Goal: Task Accomplishment & Management: Use online tool/utility

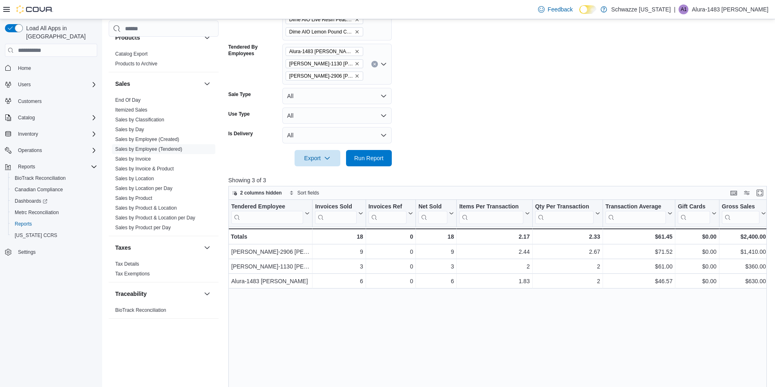
scroll to position [669, 0]
click at [369, 165] on span "Run Report" at bounding box center [369, 159] width 36 height 16
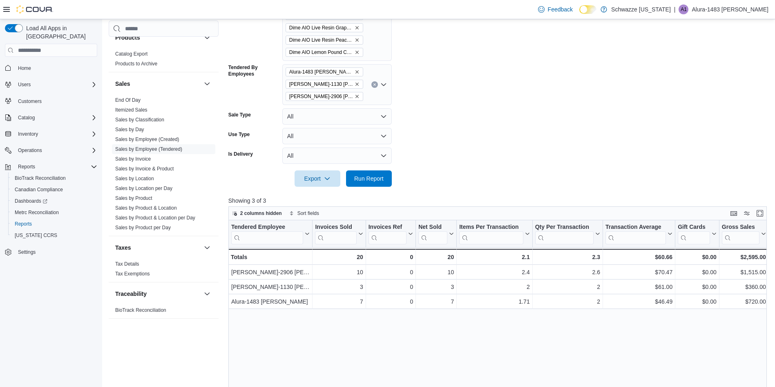
click at [624, 354] on div "Tendered Employee Click to view column header actions Invoices Sold Click to vi…" at bounding box center [500, 368] width 544 height 296
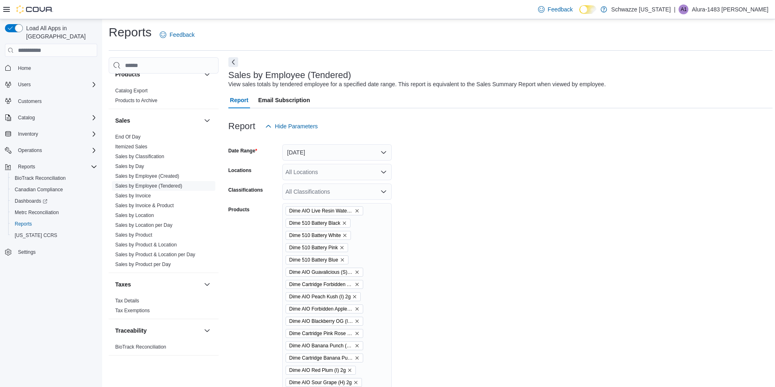
scroll to position [0, 0]
click at [359, 187] on div "All Classifications" at bounding box center [336, 193] width 109 height 16
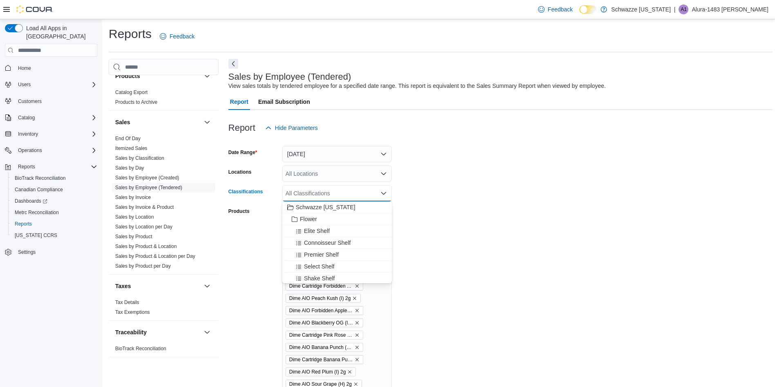
click at [351, 170] on div "All Locations" at bounding box center [336, 173] width 109 height 16
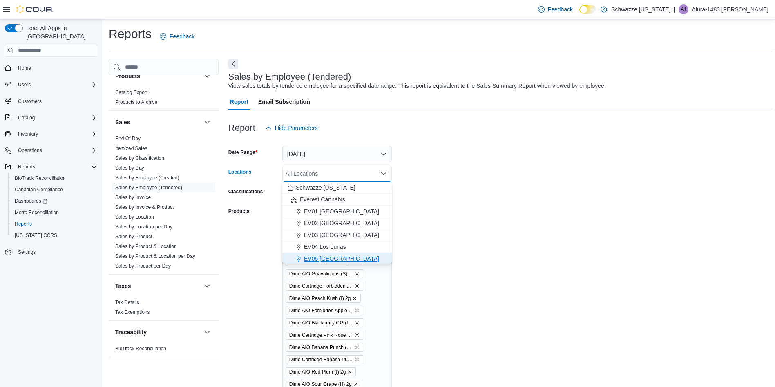
click at [323, 262] on span "EV05 [GEOGRAPHIC_DATA]" at bounding box center [341, 258] width 75 height 8
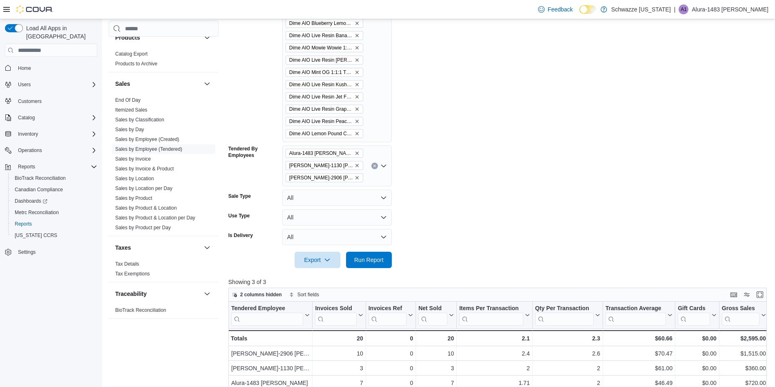
scroll to position [786, 0]
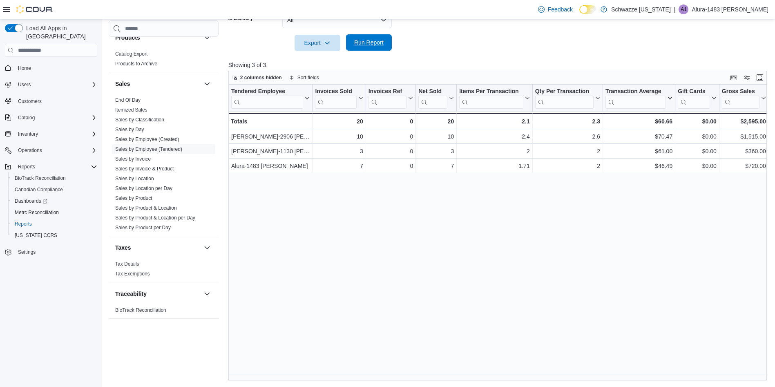
click at [364, 41] on span "Run Report" at bounding box center [368, 42] width 29 height 8
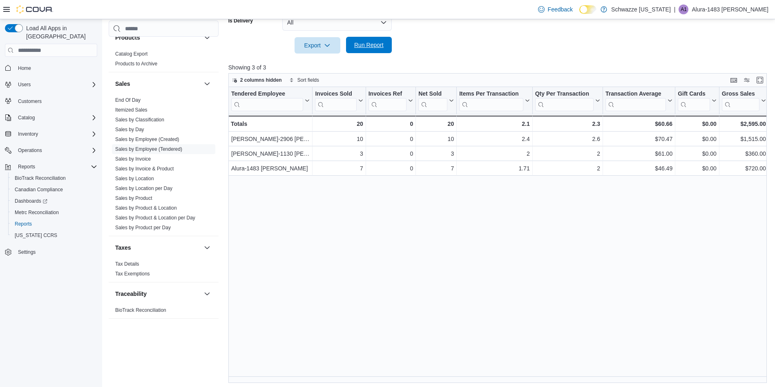
scroll to position [786, 0]
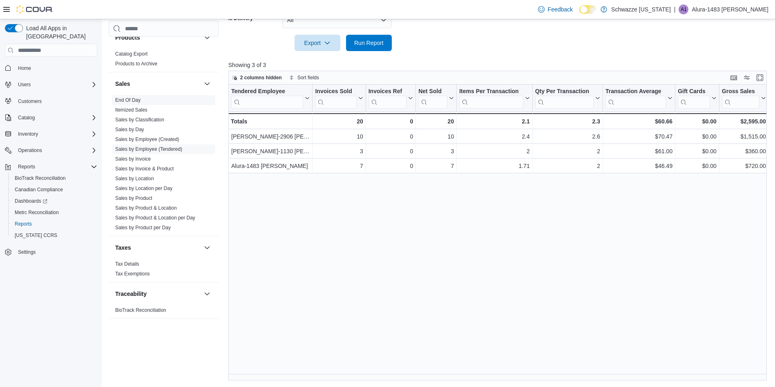
click at [134, 99] on link "End Of Day" at bounding box center [127, 100] width 25 height 6
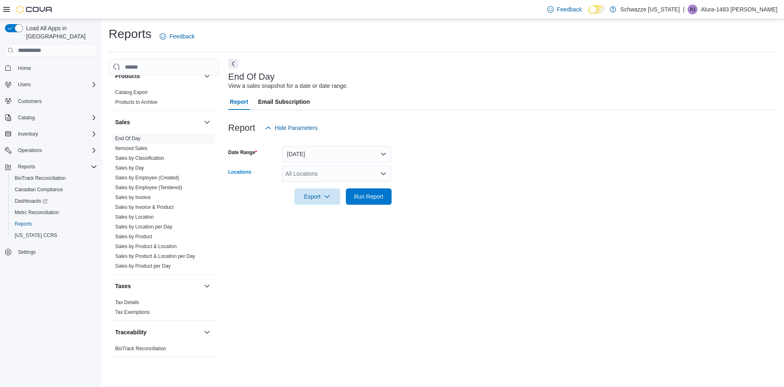
click at [330, 173] on div "All Locations" at bounding box center [336, 173] width 109 height 16
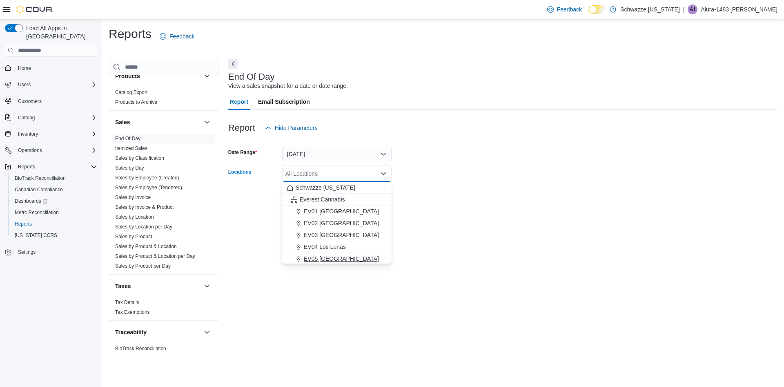
click at [324, 256] on span "EV05 [GEOGRAPHIC_DATA]" at bounding box center [341, 258] width 75 height 8
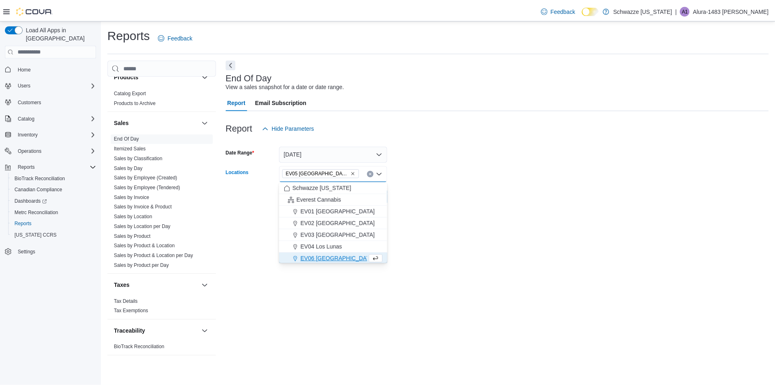
scroll to position [1, 0]
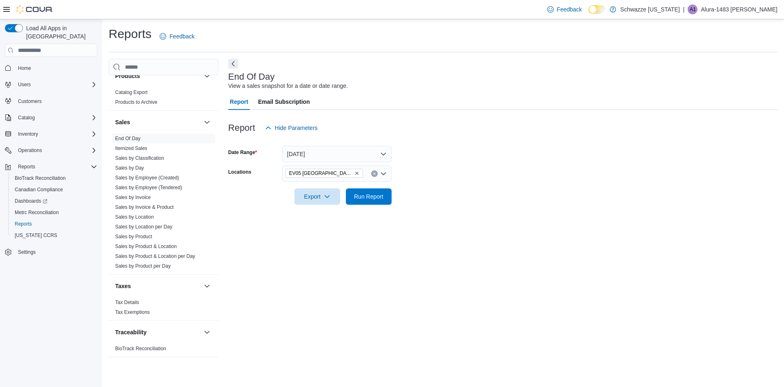
click at [492, 240] on div "End Of Day View a sales snapshot for a date or date range. Report Email Subscri…" at bounding box center [502, 212] width 549 height 306
click at [377, 194] on span "Run Report" at bounding box center [368, 196] width 29 height 8
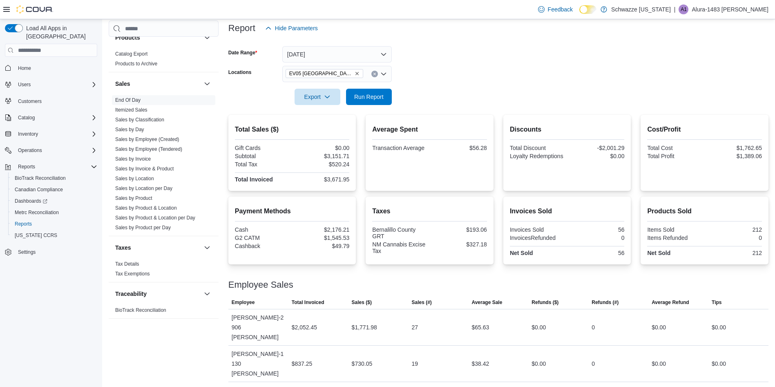
scroll to position [125, 0]
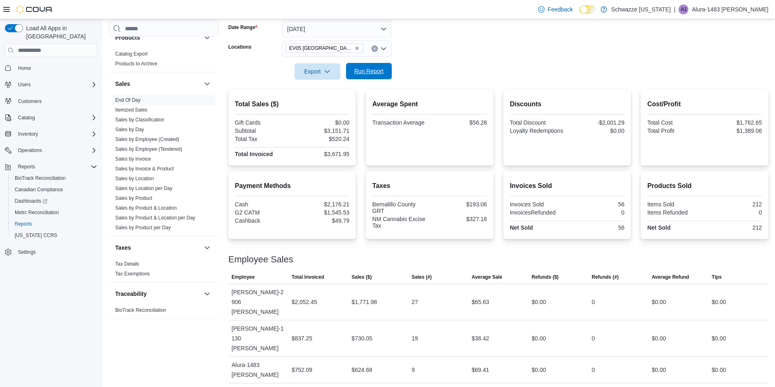
click at [363, 71] on span "Run Report" at bounding box center [368, 71] width 29 height 8
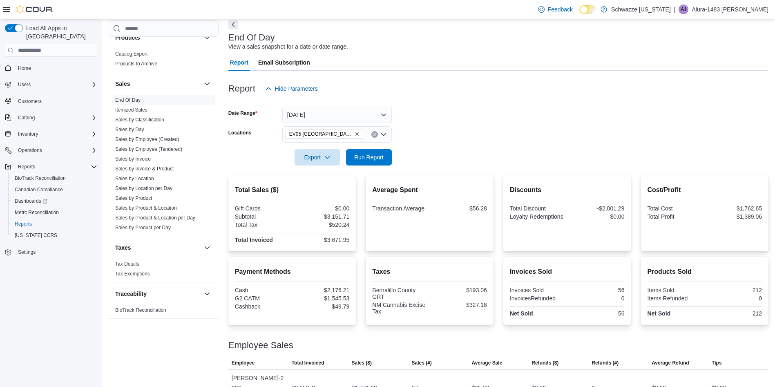
scroll to position [0, 0]
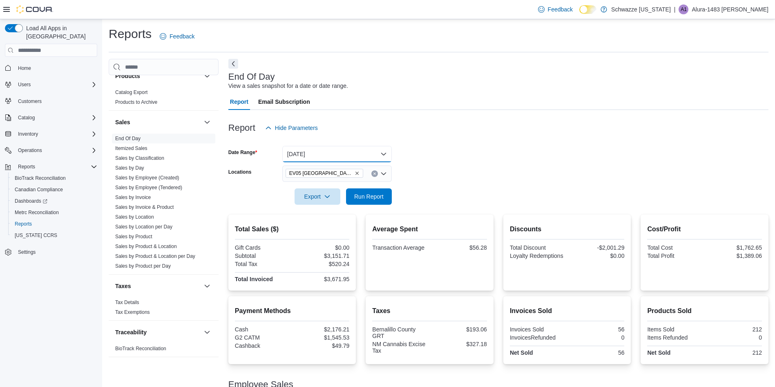
click at [321, 154] on button "[DATE]" at bounding box center [336, 154] width 109 height 16
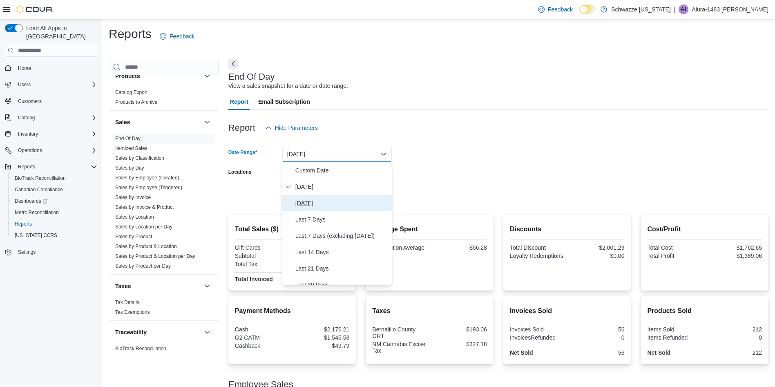
click at [313, 202] on span "[DATE]" at bounding box center [341, 203] width 93 height 10
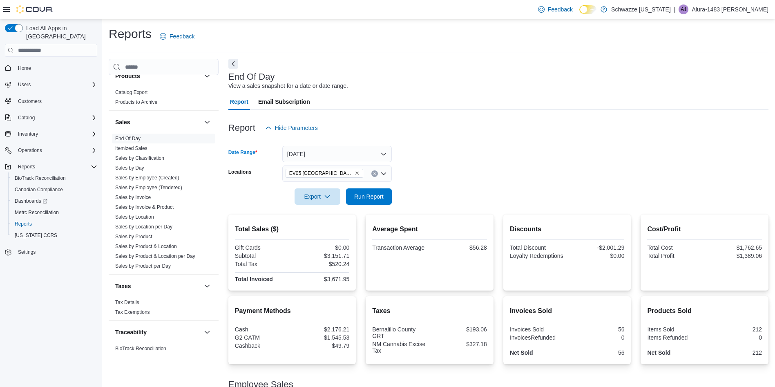
click at [374, 178] on div "EV05 [GEOGRAPHIC_DATA]" at bounding box center [336, 173] width 109 height 16
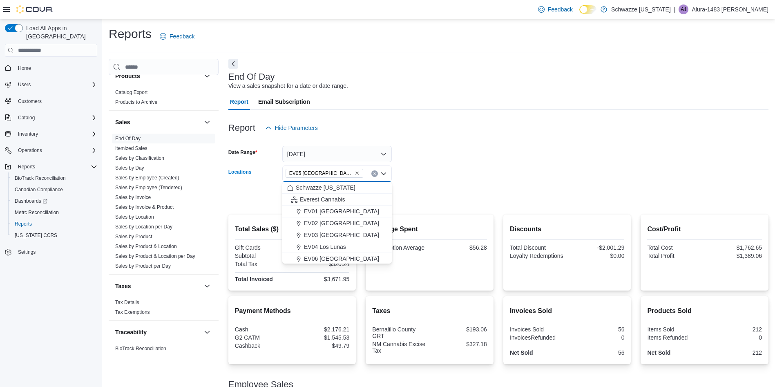
click at [419, 160] on form "Date Range [DATE] Locations EV05 [GEOGRAPHIC_DATA] Combo box. Selected. EV05 [G…" at bounding box center [498, 170] width 540 height 69
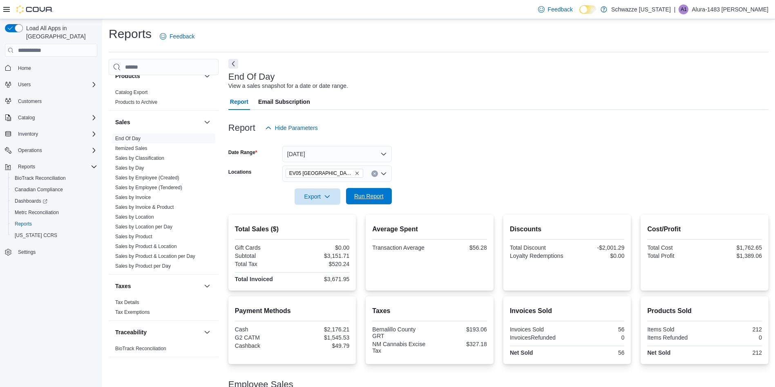
click at [368, 201] on span "Run Report" at bounding box center [369, 196] width 36 height 16
click at [366, 201] on span "Run Report" at bounding box center [369, 196] width 36 height 16
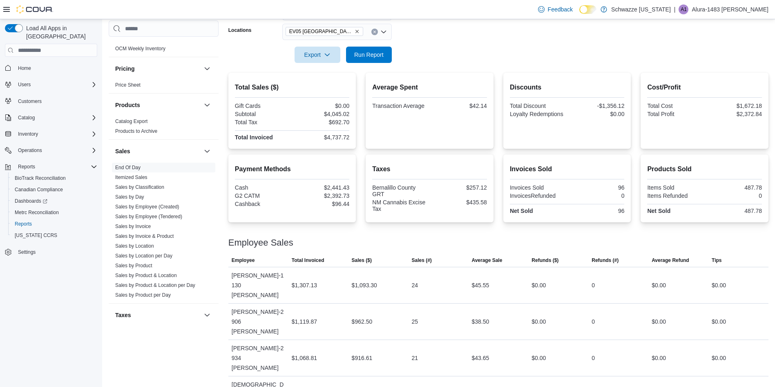
scroll to position [465, 0]
click at [155, 254] on link "Sales by Location per Day" at bounding box center [143, 257] width 57 height 6
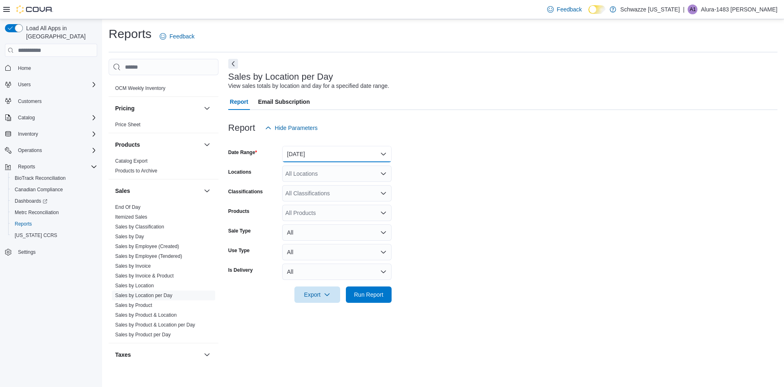
click at [351, 155] on button "[DATE]" at bounding box center [336, 154] width 109 height 16
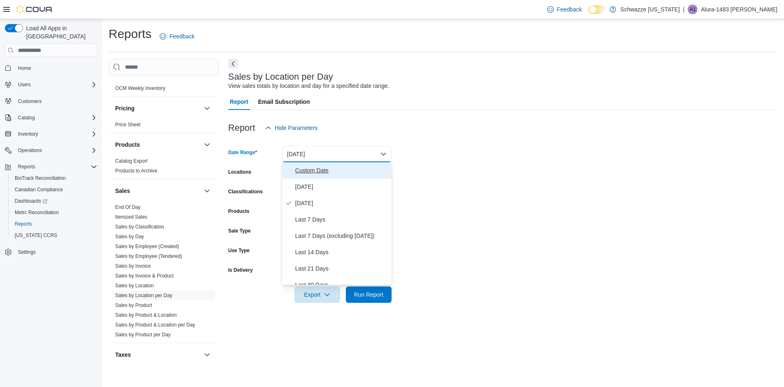
click at [310, 170] on span "Custom Date" at bounding box center [341, 170] width 93 height 10
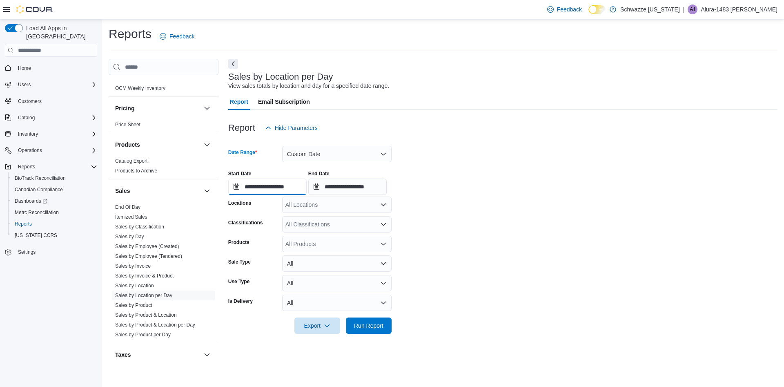
click at [274, 187] on input "**********" at bounding box center [267, 186] width 78 height 16
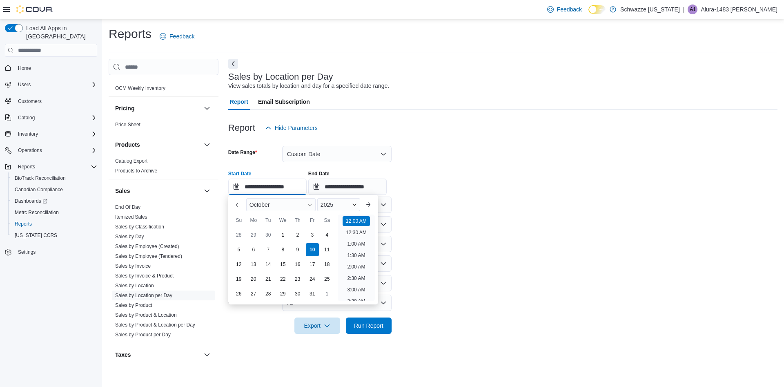
scroll to position [25, 0]
click at [237, 232] on div "28" at bounding box center [239, 235] width 14 height 14
type input "**********"
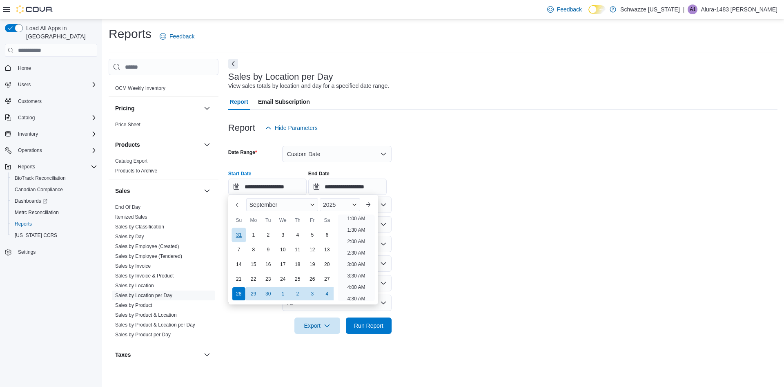
scroll to position [2, 0]
click at [368, 182] on input "**********" at bounding box center [347, 186] width 78 height 16
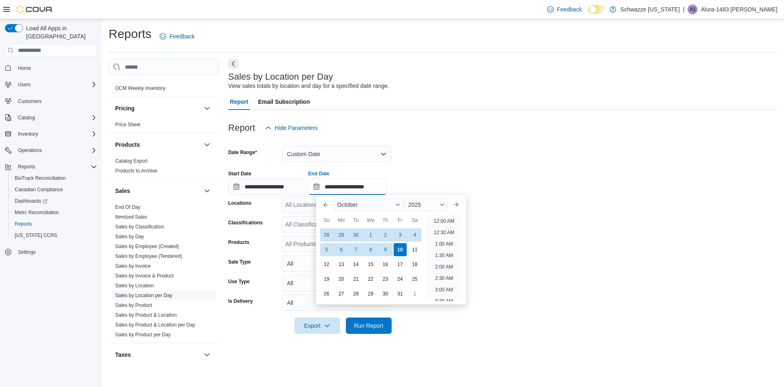
scroll to position [464, 0]
click at [415, 232] on div "4" at bounding box center [415, 235] width 14 height 14
type input "**********"
click at [447, 171] on div "**********" at bounding box center [502, 179] width 549 height 31
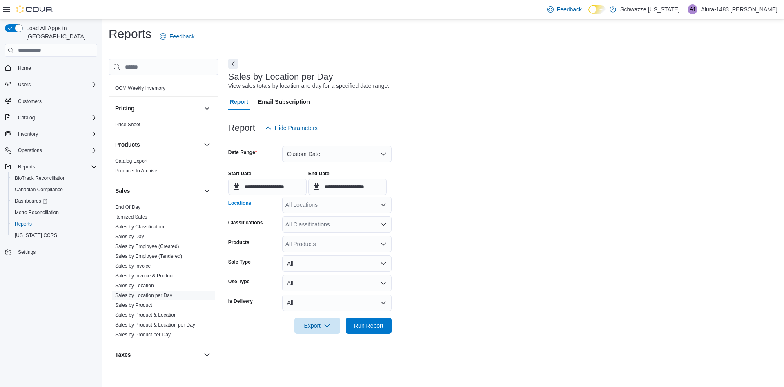
click at [369, 200] on div "All Locations" at bounding box center [336, 204] width 109 height 16
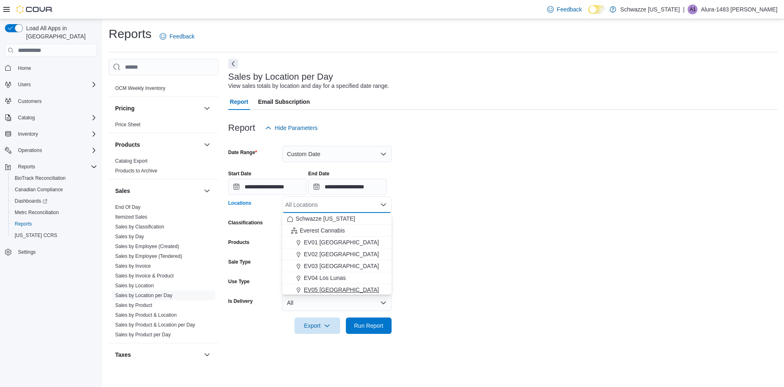
click at [313, 290] on span "EV05 [GEOGRAPHIC_DATA]" at bounding box center [341, 289] width 75 height 8
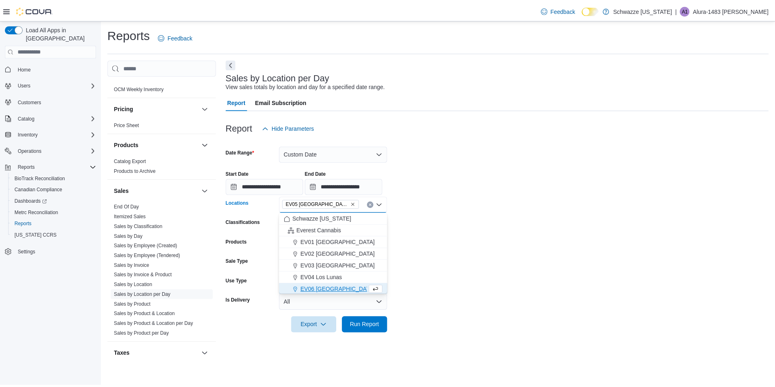
scroll to position [1, 0]
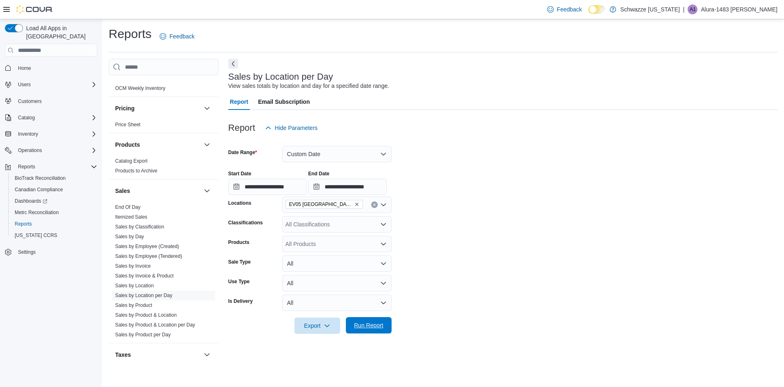
click at [381, 326] on span "Run Report" at bounding box center [368, 325] width 29 height 8
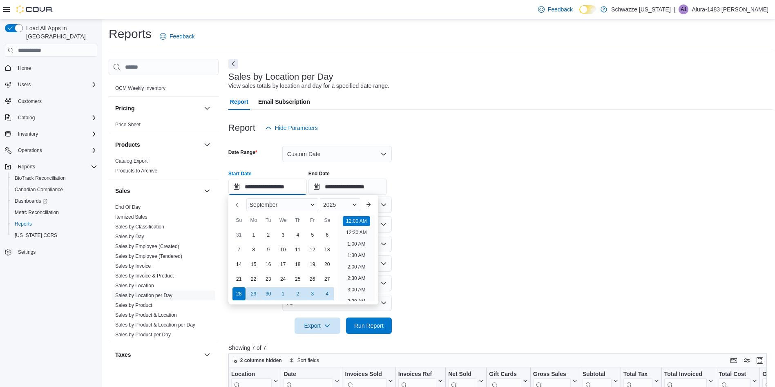
click at [285, 188] on input "**********" at bounding box center [267, 186] width 78 height 16
click at [375, 198] on button "Next month" at bounding box center [368, 204] width 13 height 13
type input "**********"
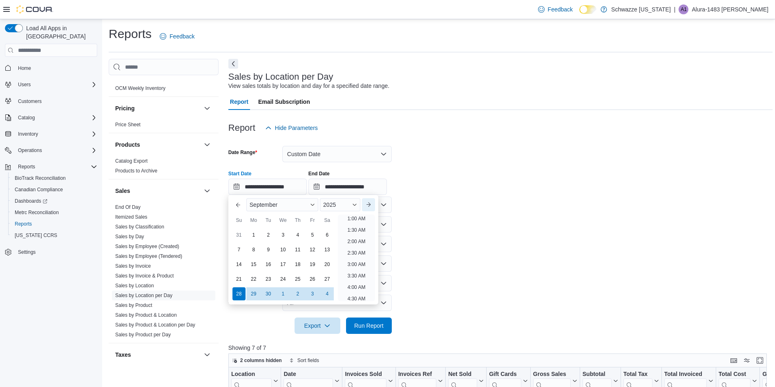
scroll to position [2, 0]
click at [241, 244] on div "5" at bounding box center [239, 250] width 14 height 14
type input "**********"
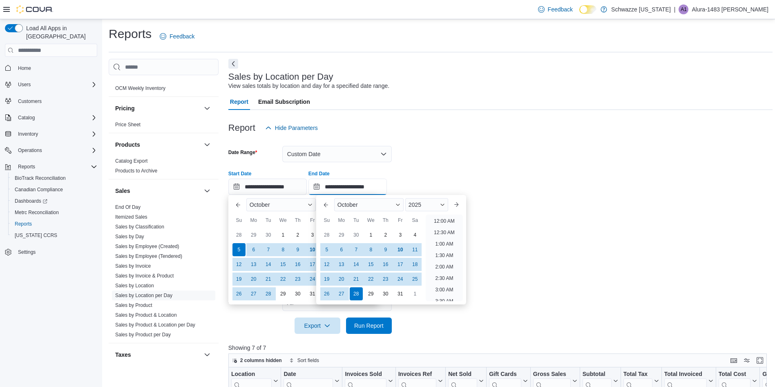
click at [387, 182] on input "**********" at bounding box center [347, 186] width 78 height 16
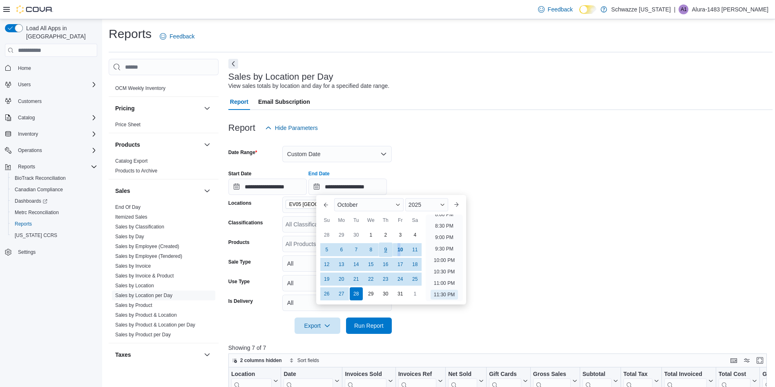
drag, startPoint x: 400, startPoint y: 248, endPoint x: 388, endPoint y: 248, distance: 11.4
click at [388, 248] on div "5 6 7 8 9 10 11" at bounding box center [370, 249] width 103 height 15
click at [388, 248] on div "9" at bounding box center [385, 250] width 14 height 14
type input "**********"
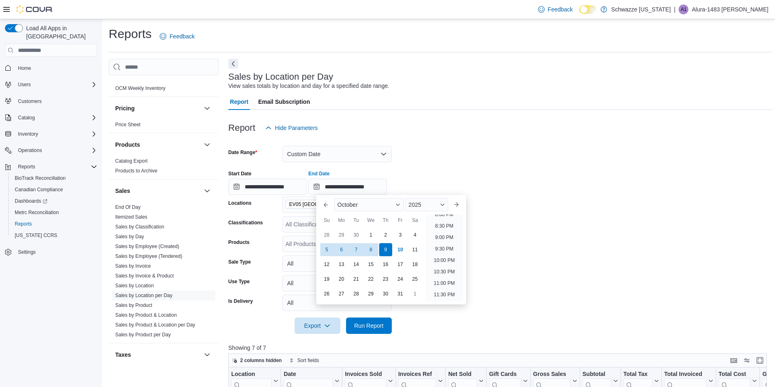
click at [447, 186] on div "**********" at bounding box center [500, 179] width 544 height 31
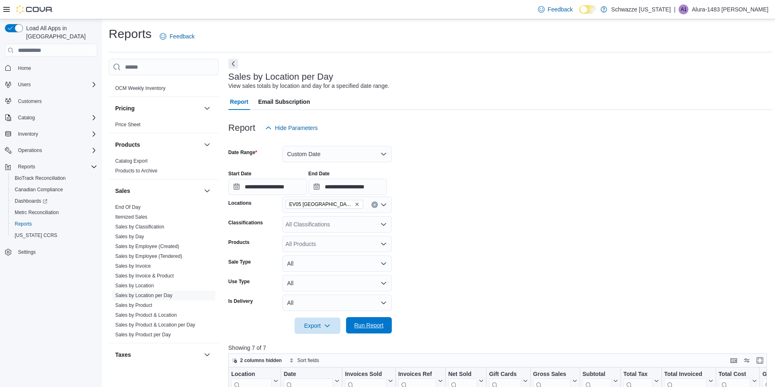
click at [356, 326] on span "Run Report" at bounding box center [368, 325] width 29 height 8
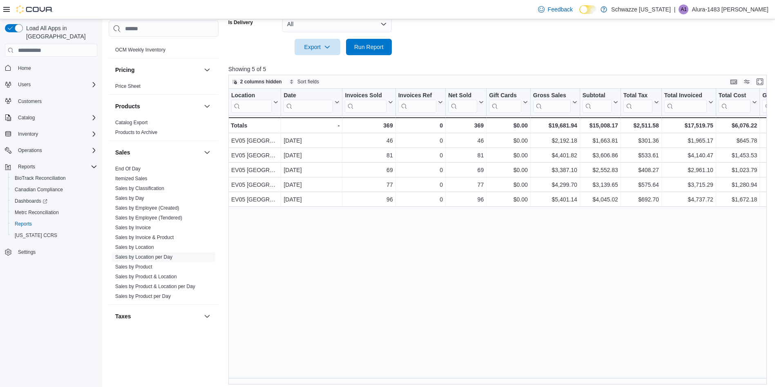
scroll to position [283, 0]
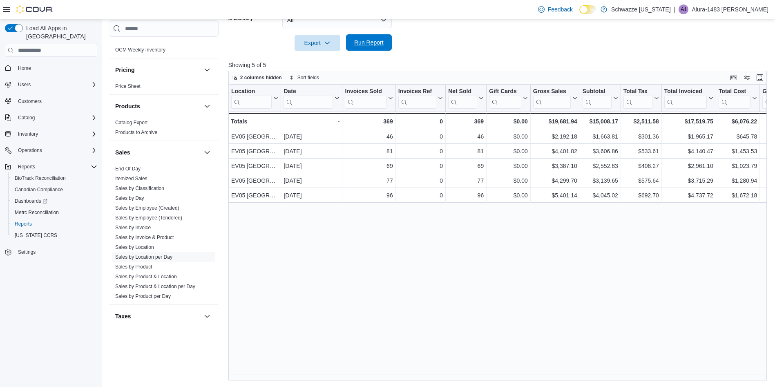
click at [358, 46] on span "Run Report" at bounding box center [368, 42] width 29 height 8
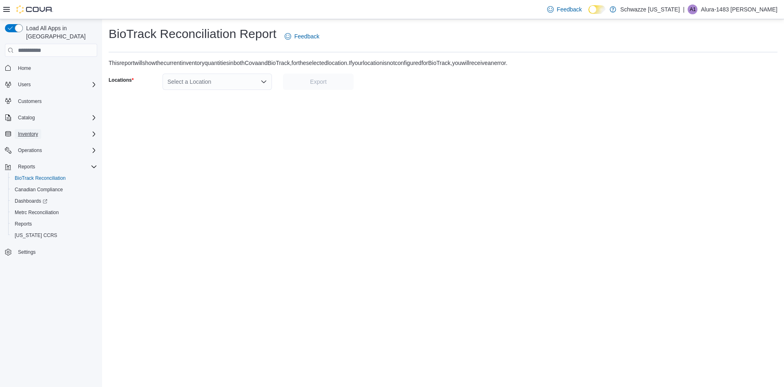
click at [35, 131] on span "Inventory" at bounding box center [28, 134] width 20 height 7
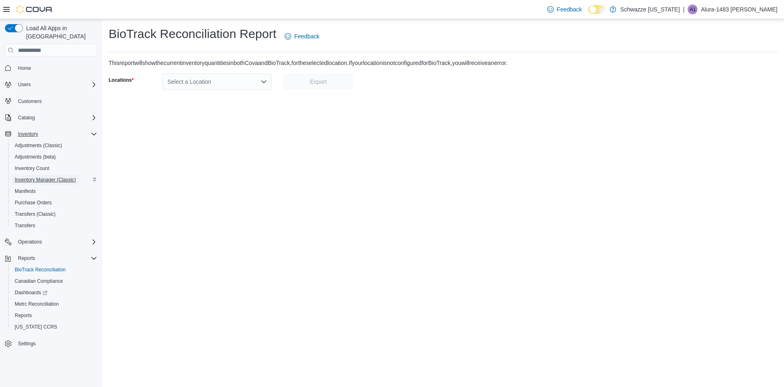
click at [39, 176] on span "Inventory Manager (Classic)" at bounding box center [45, 179] width 61 height 7
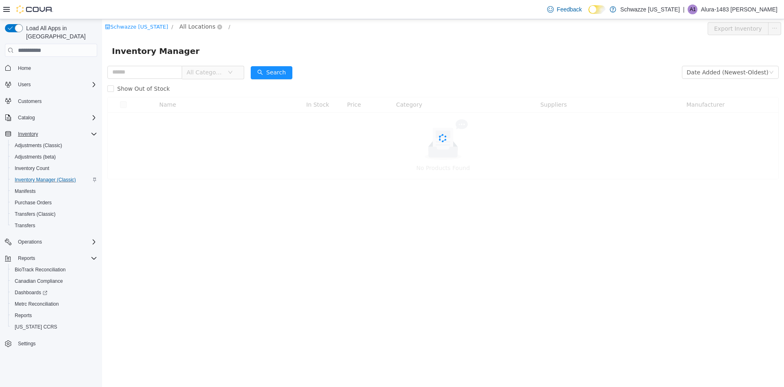
click at [201, 25] on span "All Locations" at bounding box center [197, 26] width 36 height 9
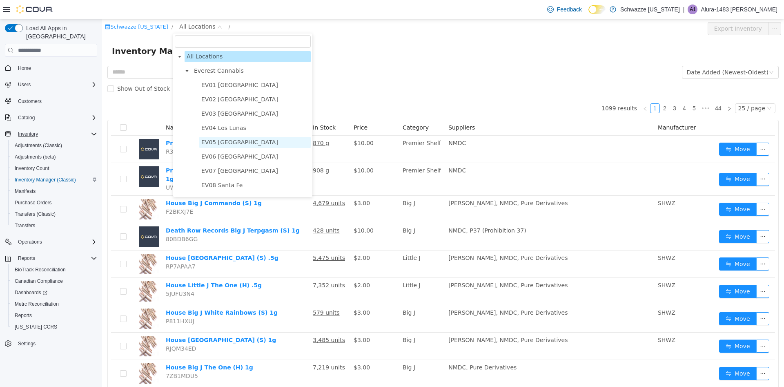
click at [217, 145] on span "EV05 [GEOGRAPHIC_DATA]" at bounding box center [239, 142] width 77 height 7
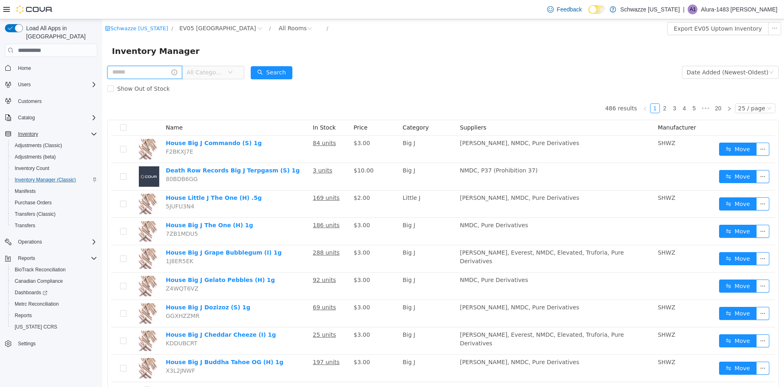
click at [146, 73] on input "text" at bounding box center [144, 72] width 75 height 13
type input "********"
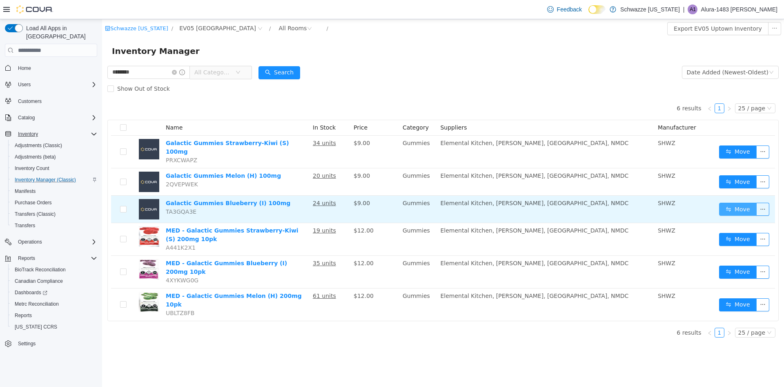
click at [741, 205] on button "Move" at bounding box center [738, 209] width 38 height 13
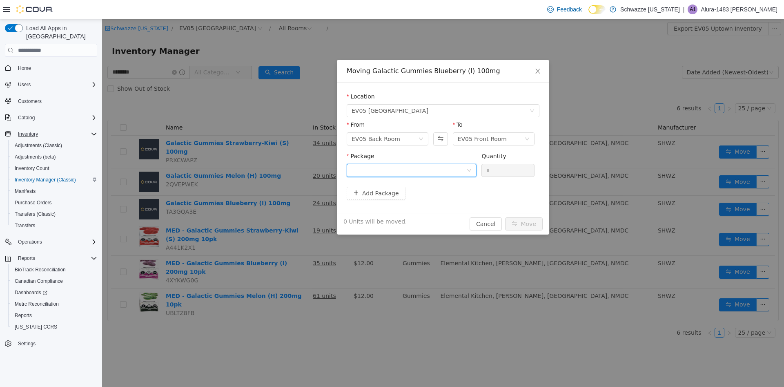
click at [468, 171] on icon "icon: down" at bounding box center [469, 170] width 5 height 5
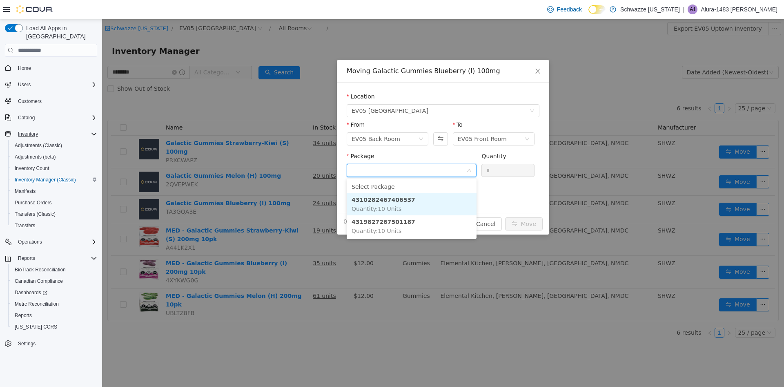
click at [398, 207] on li "4310282467406537 Quantity : 10 Units" at bounding box center [412, 204] width 130 height 22
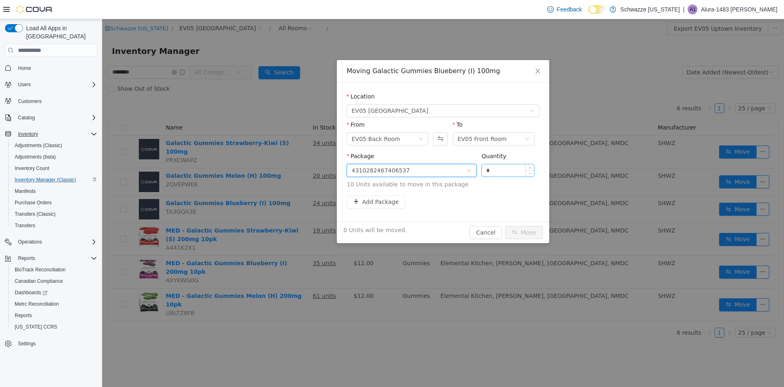
click at [511, 169] on input "*" at bounding box center [508, 170] width 52 height 12
type input "**"
click at [519, 235] on button "Move" at bounding box center [524, 232] width 38 height 13
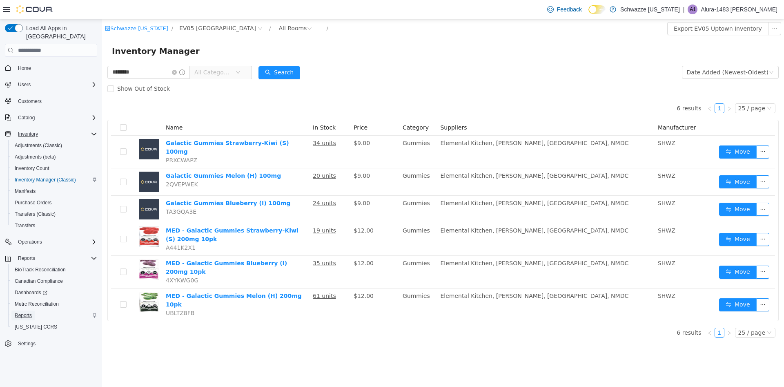
click at [22, 312] on span "Reports" at bounding box center [23, 315] width 17 height 7
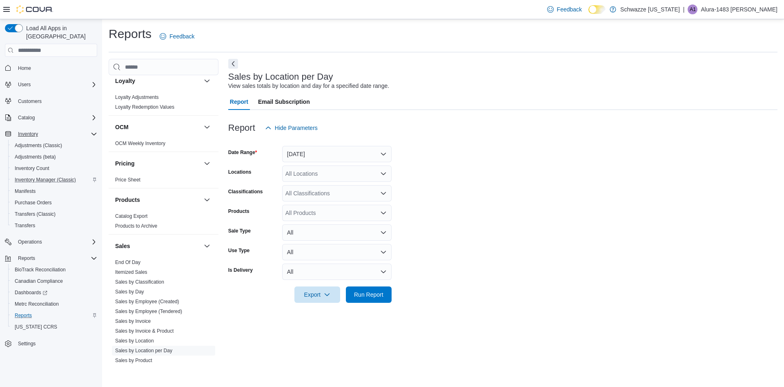
scroll to position [433, 0]
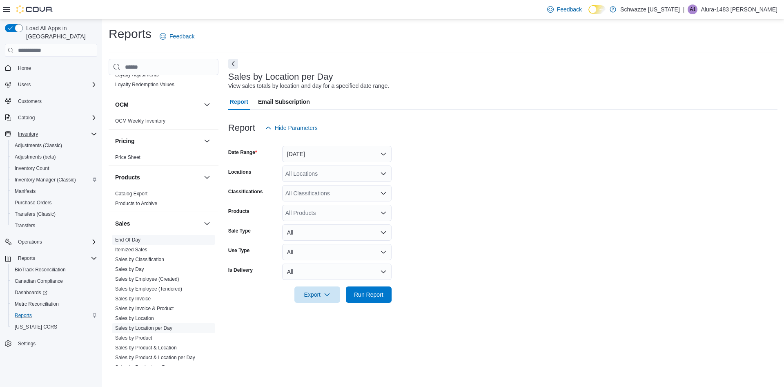
click at [141, 241] on span "End Of Day" at bounding box center [163, 240] width 103 height 10
click at [130, 237] on link "End Of Day" at bounding box center [127, 240] width 25 height 6
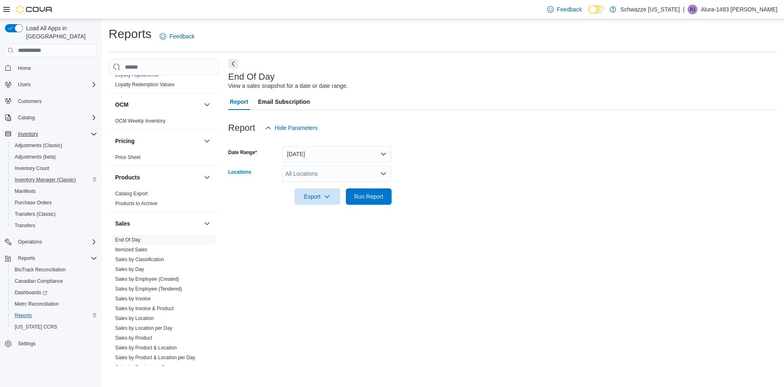
click at [315, 170] on div "All Locations" at bounding box center [336, 173] width 109 height 16
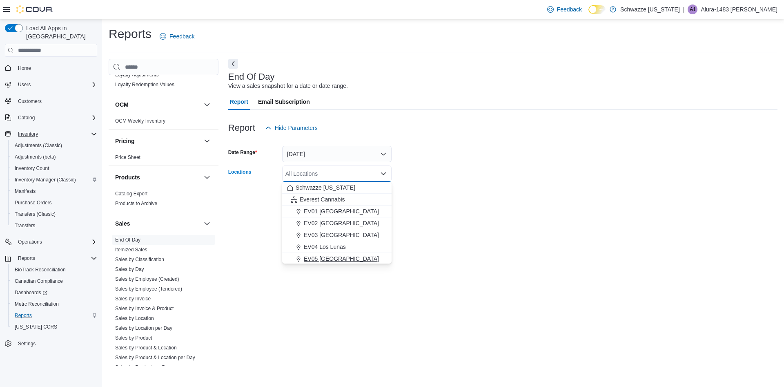
click at [318, 259] on span "EV05 [GEOGRAPHIC_DATA]" at bounding box center [341, 258] width 75 height 8
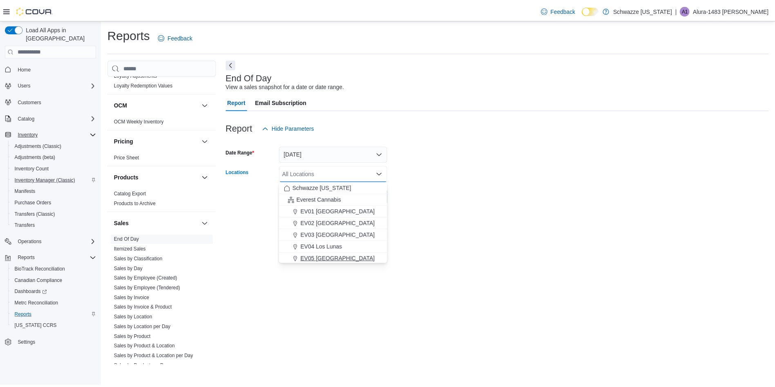
scroll to position [1, 0]
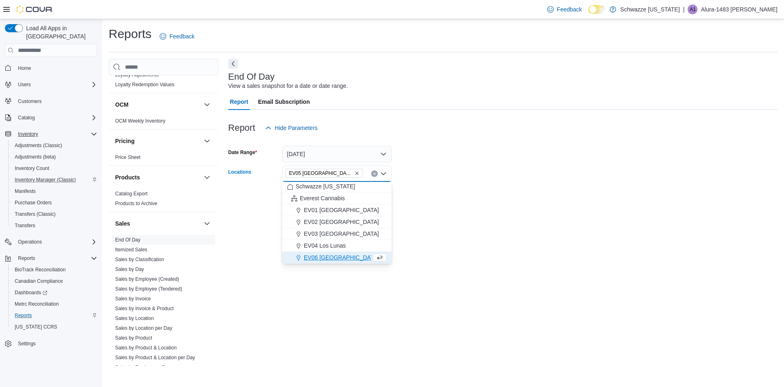
click at [495, 211] on div at bounding box center [502, 210] width 549 height 10
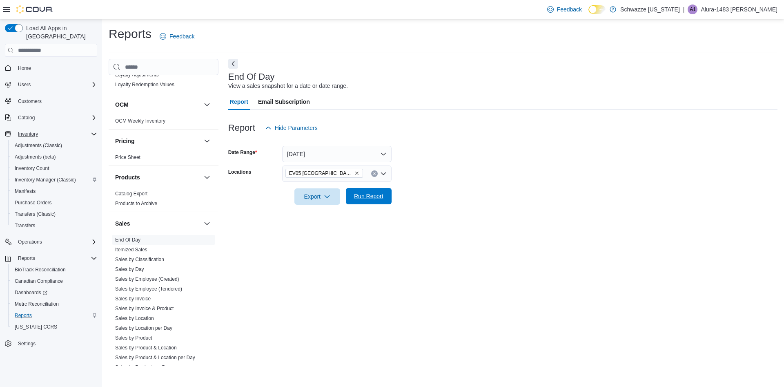
click at [377, 191] on span "Run Report" at bounding box center [369, 196] width 36 height 16
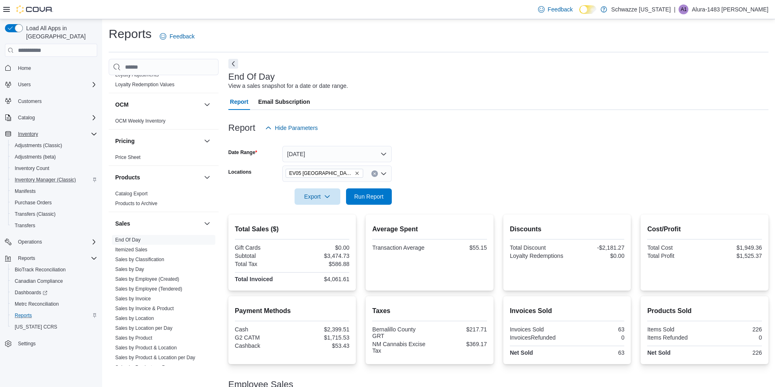
scroll to position [125, 0]
